Goal: Check status: Check status

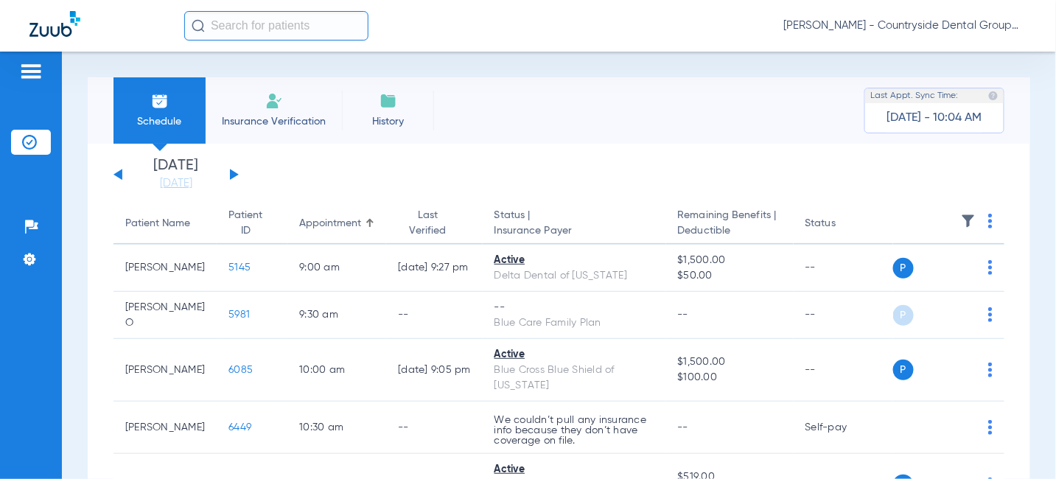
click at [231, 172] on button at bounding box center [234, 174] width 9 height 11
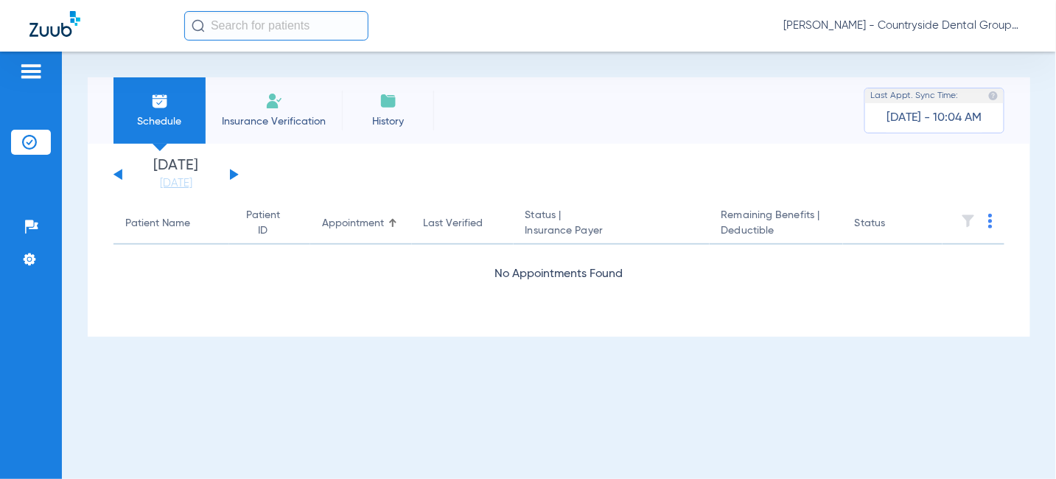
click at [231, 172] on button at bounding box center [234, 174] width 9 height 11
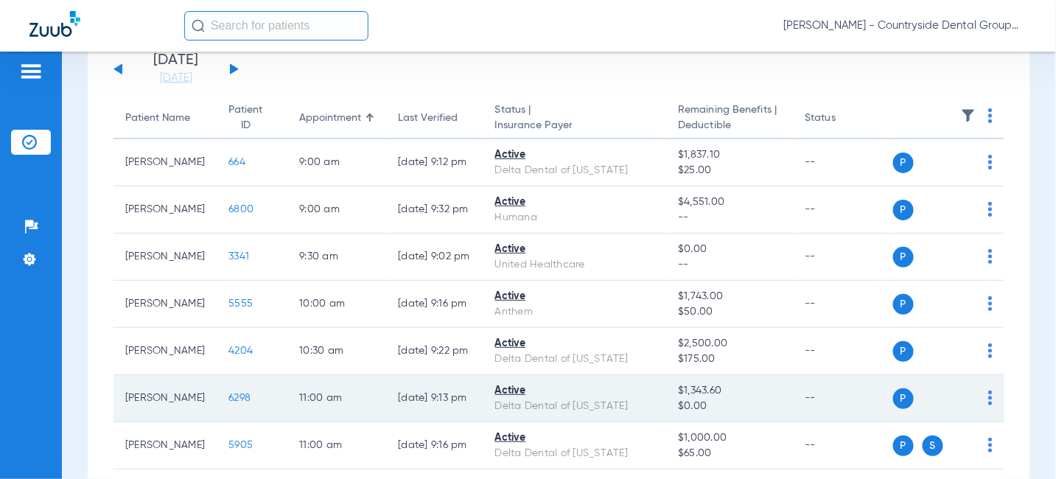
scroll to position [74, 0]
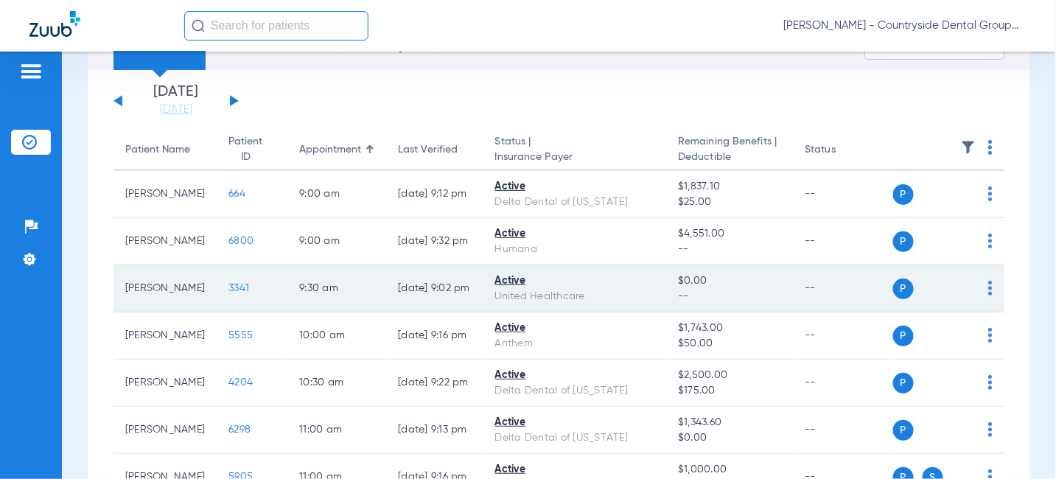
click at [228, 287] on span "3341" at bounding box center [238, 288] width 21 height 10
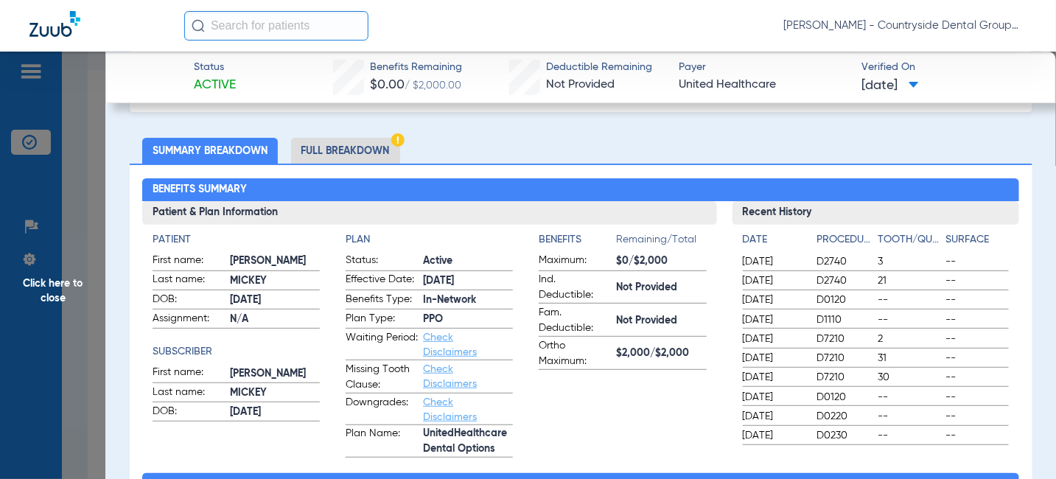
scroll to position [0, 0]
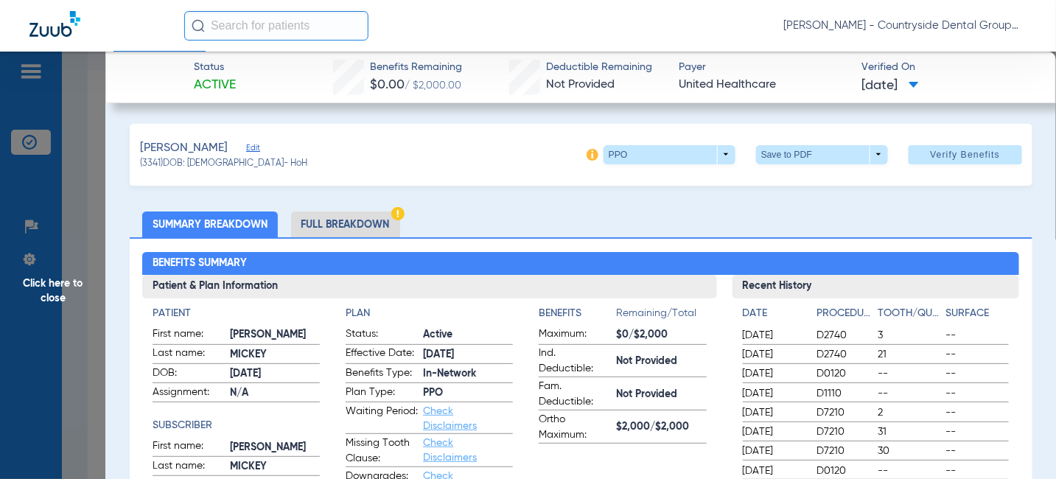
click at [65, 280] on span "Click here to close" at bounding box center [52, 291] width 105 height 479
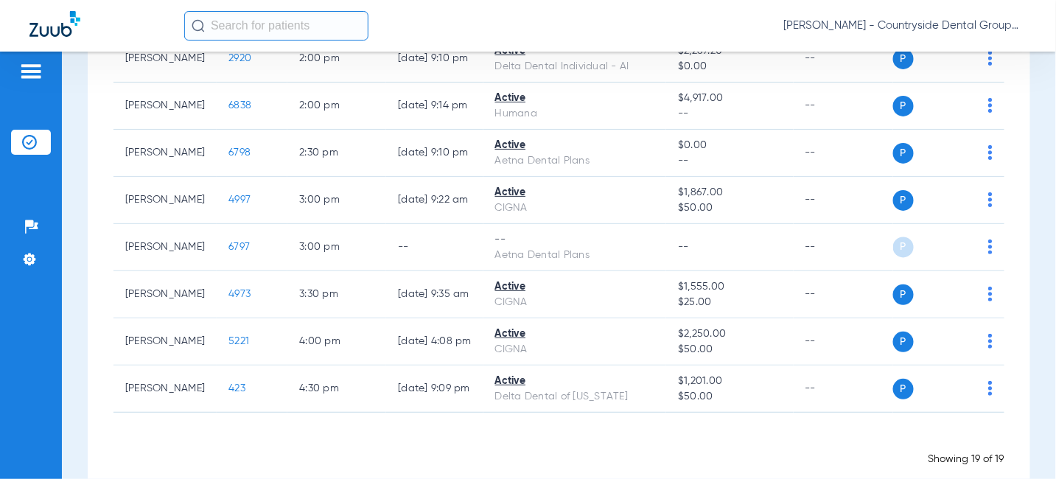
scroll to position [803, 0]
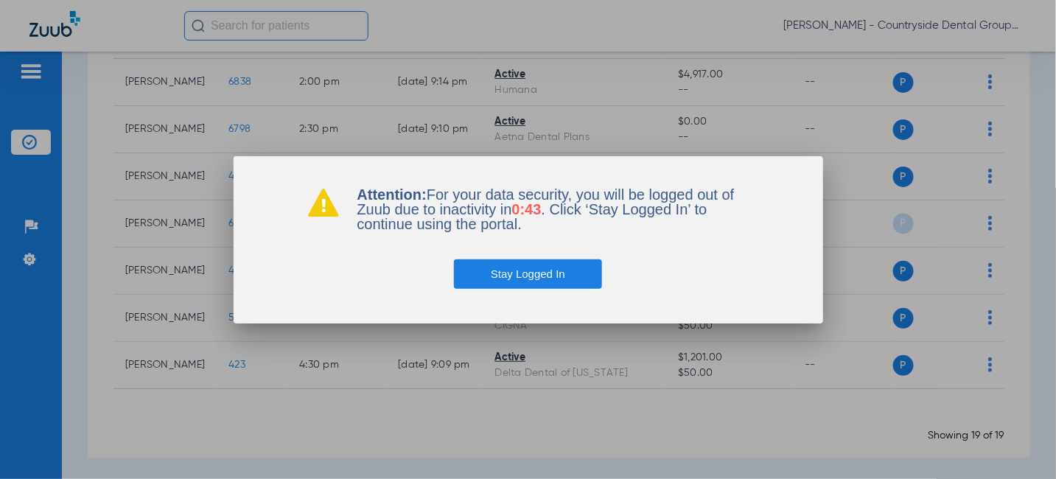
click at [532, 272] on button "Stay Logged In" at bounding box center [528, 273] width 148 height 29
